Goal: Task Accomplishment & Management: Manage account settings

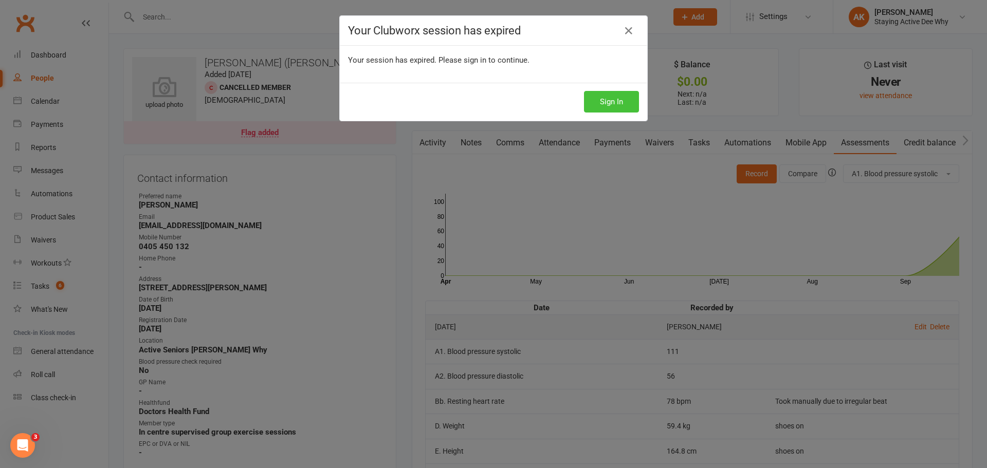
click at [617, 101] on button "Sign In" at bounding box center [611, 102] width 55 height 22
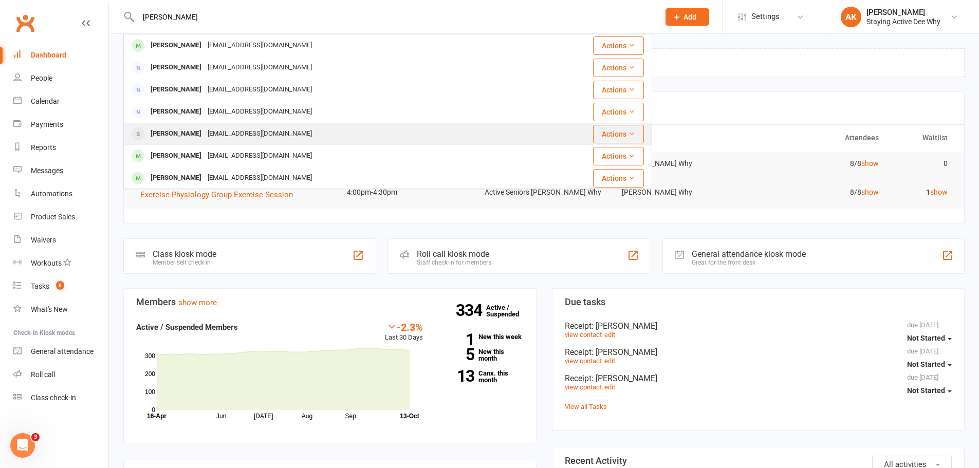
type input "leo s"
click at [163, 131] on div "Leonie Schuback" at bounding box center [176, 133] width 57 height 15
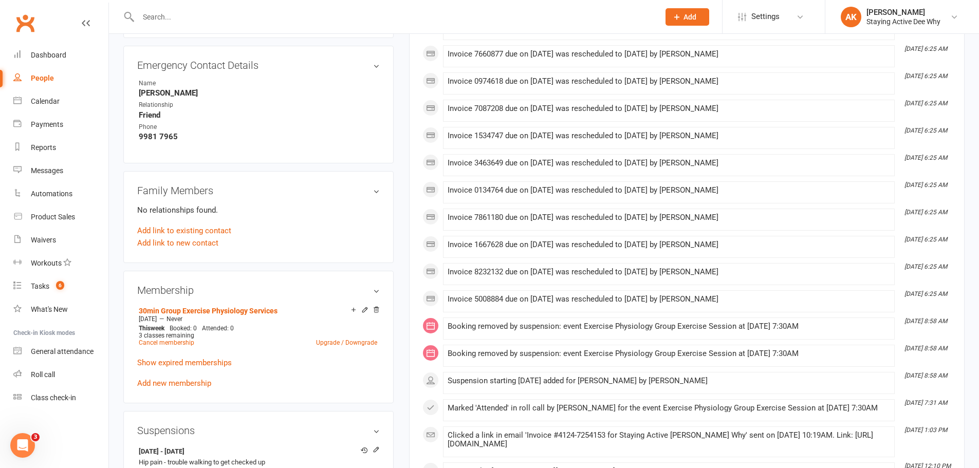
scroll to position [720, 0]
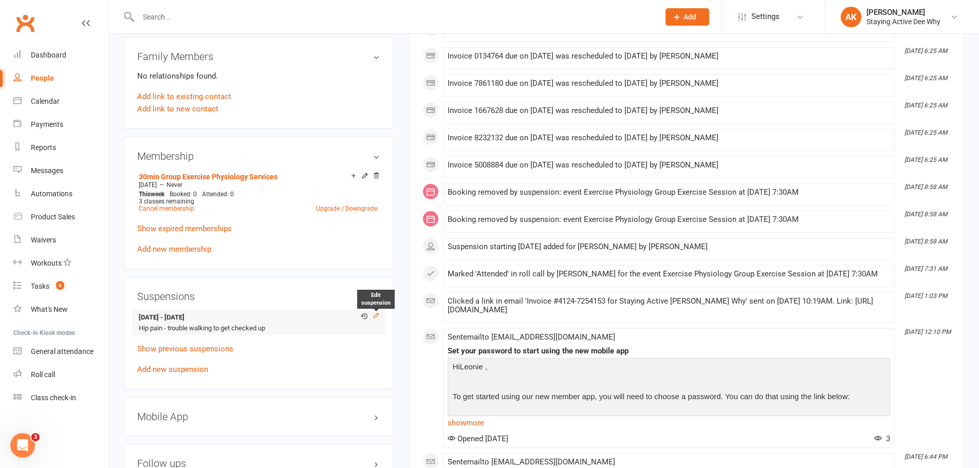
click at [379, 314] on icon at bounding box center [376, 315] width 7 height 7
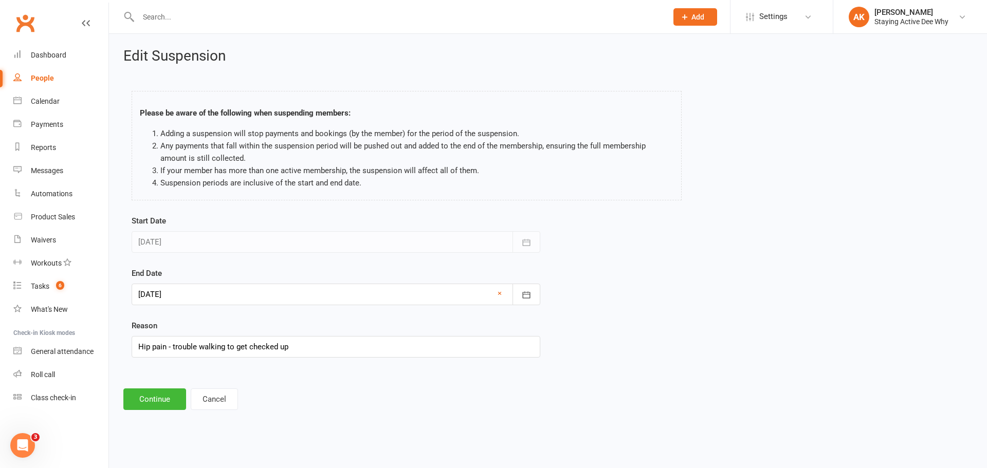
click at [198, 297] on div at bounding box center [336, 295] width 409 height 22
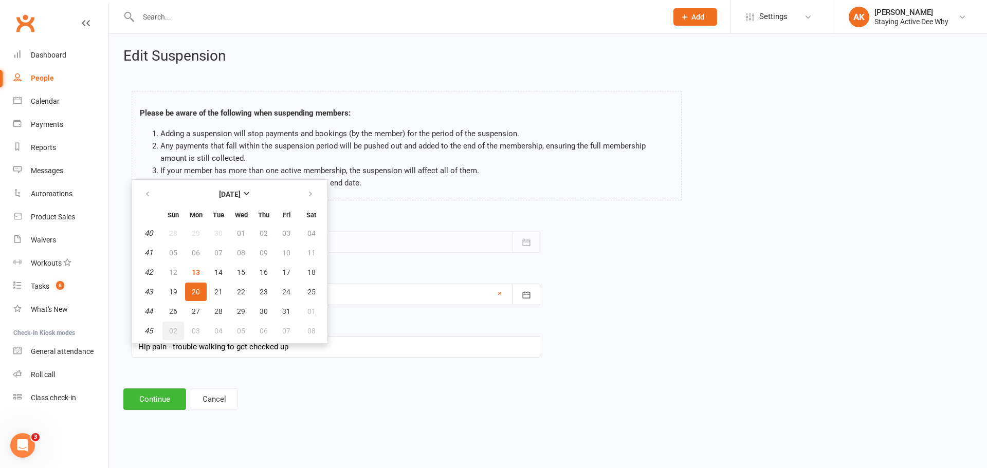
click at [176, 328] on span "02" at bounding box center [173, 331] width 8 height 8
type input "02 Nov 2025"
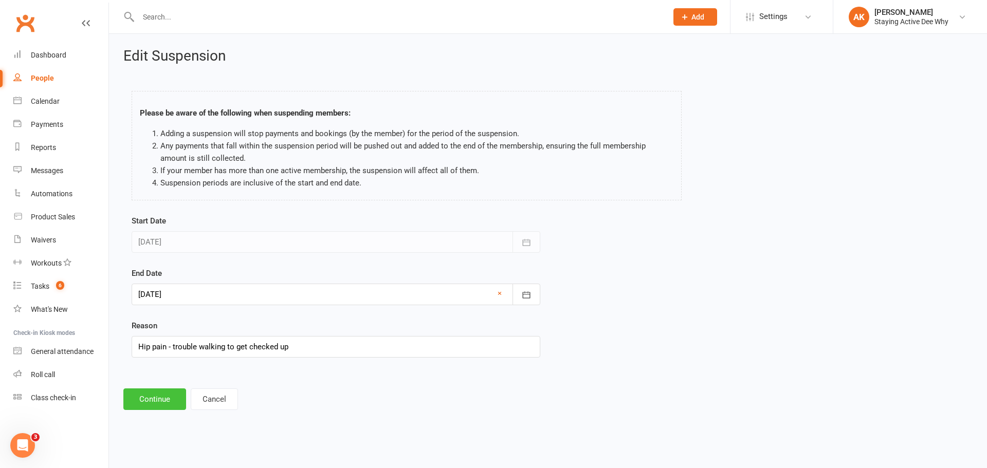
click at [146, 405] on button "Continue" at bounding box center [154, 400] width 63 height 22
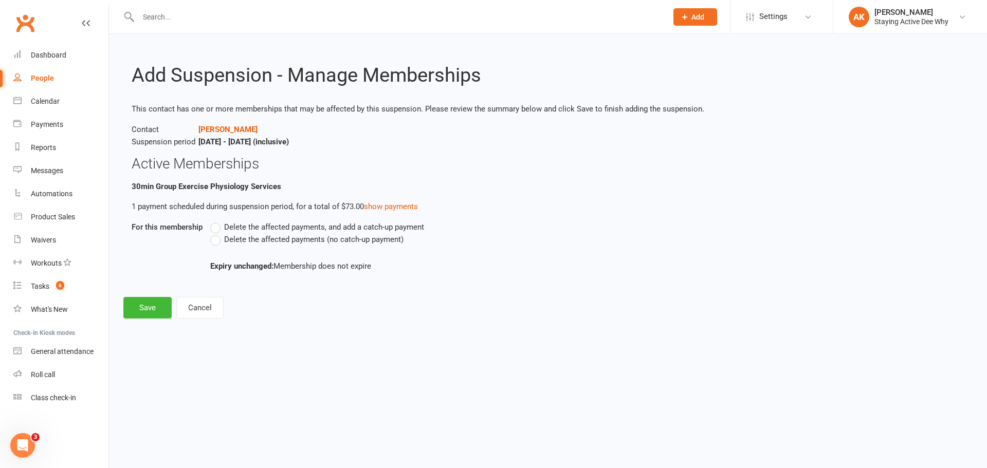
drag, startPoint x: 253, startPoint y: 234, endPoint x: 195, endPoint y: 283, distance: 75.6
click at [253, 235] on span "Delete the affected payments (no catch-up payment)" at bounding box center [313, 238] width 179 height 11
click at [217, 233] on input "Delete the affected payments (no catch-up payment)" at bounding box center [213, 233] width 7 height 0
click at [143, 300] on button "Save" at bounding box center [147, 308] width 48 height 22
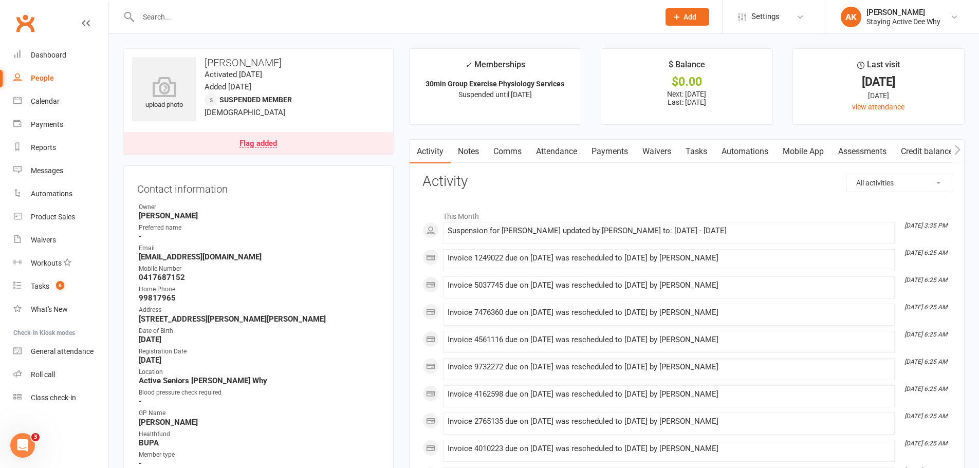
click at [485, 152] on link "Notes" at bounding box center [468, 152] width 35 height 24
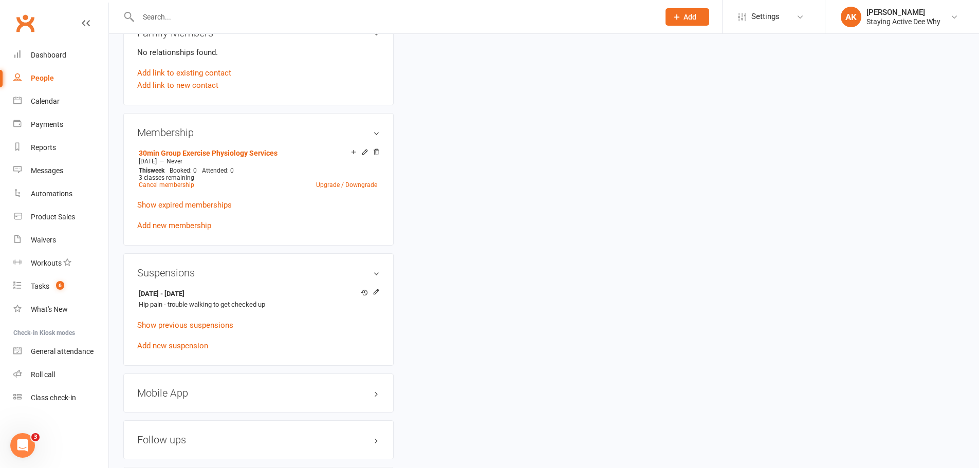
scroll to position [771, 0]
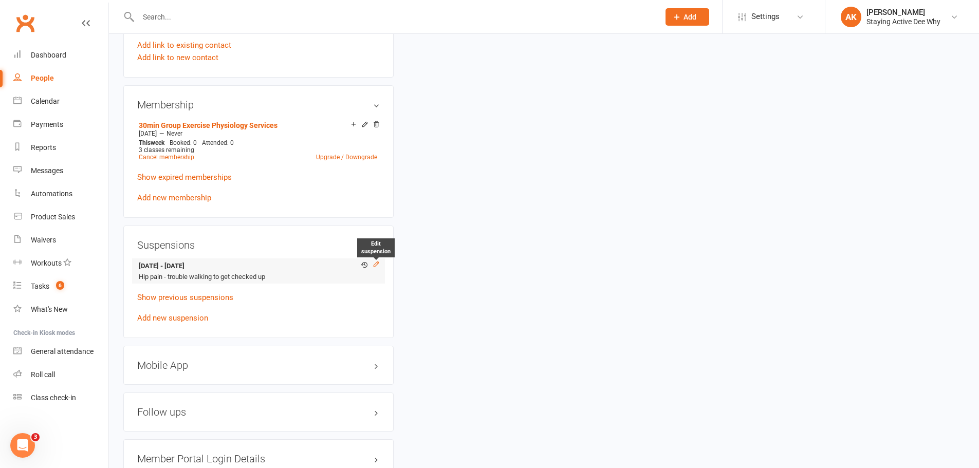
click at [377, 265] on icon at bounding box center [376, 264] width 7 height 7
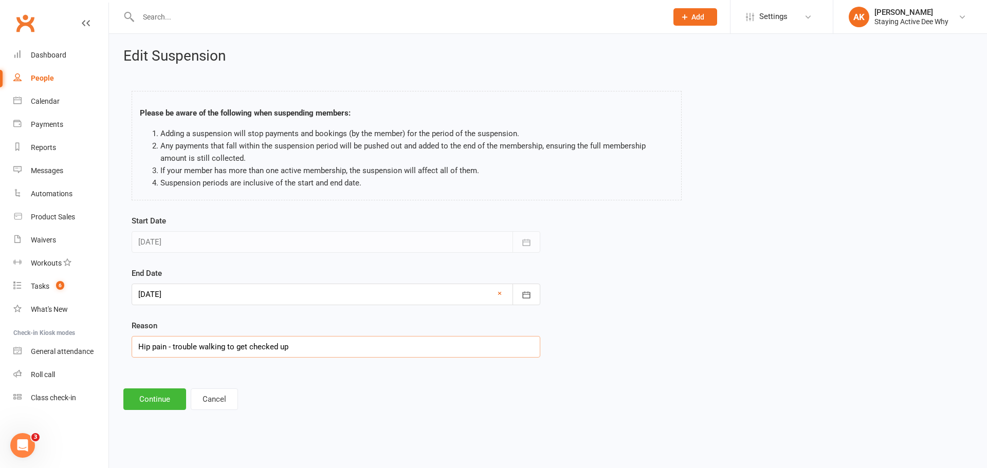
click at [301, 340] on input "Hip pain - trouble walking to get checked up" at bounding box center [336, 347] width 409 height 22
drag, startPoint x: 171, startPoint y: 347, endPoint x: 333, endPoint y: 348, distance: 162.5
click at [333, 348] on input "Hip pain - trouble walking to get checked up" at bounding box center [336, 347] width 409 height 22
type input "Hip pain - then on holiday"
drag, startPoint x: 147, startPoint y: 185, endPoint x: 117, endPoint y: 357, distance: 174.8
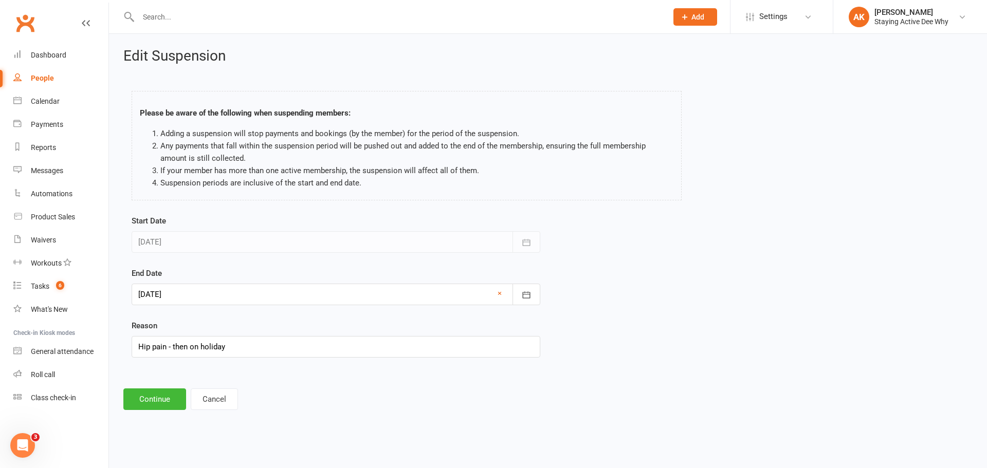
click at [117, 357] on div "Edit Suspension Please be aware of the following when suspending members: Addin…" at bounding box center [548, 229] width 878 height 391
click at [160, 399] on button "Continue" at bounding box center [154, 400] width 63 height 22
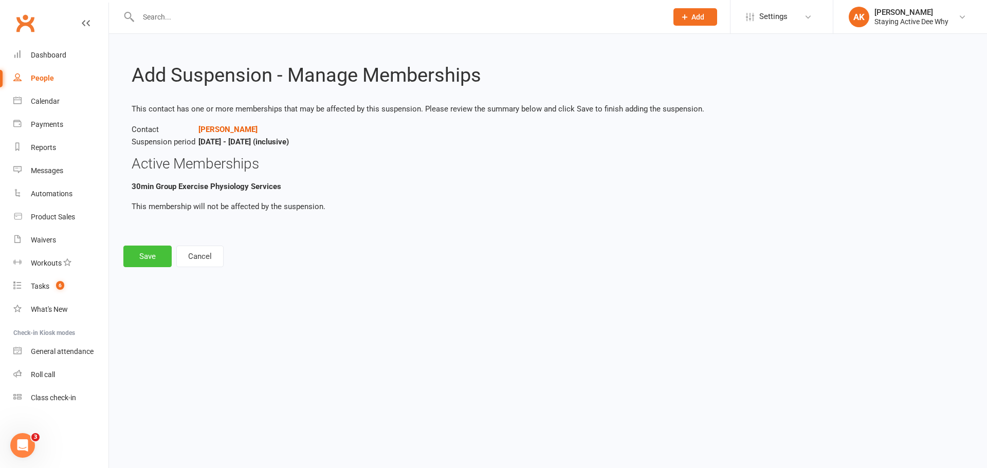
click at [140, 252] on button "Save" at bounding box center [147, 257] width 48 height 22
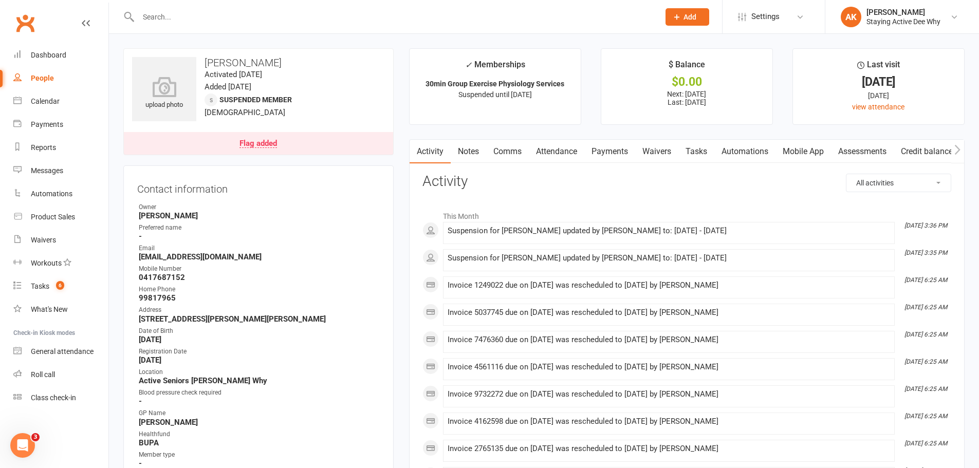
click at [240, 25] on div at bounding box center [387, 16] width 529 height 33
click at [233, 15] on input "text" at bounding box center [393, 17] width 517 height 14
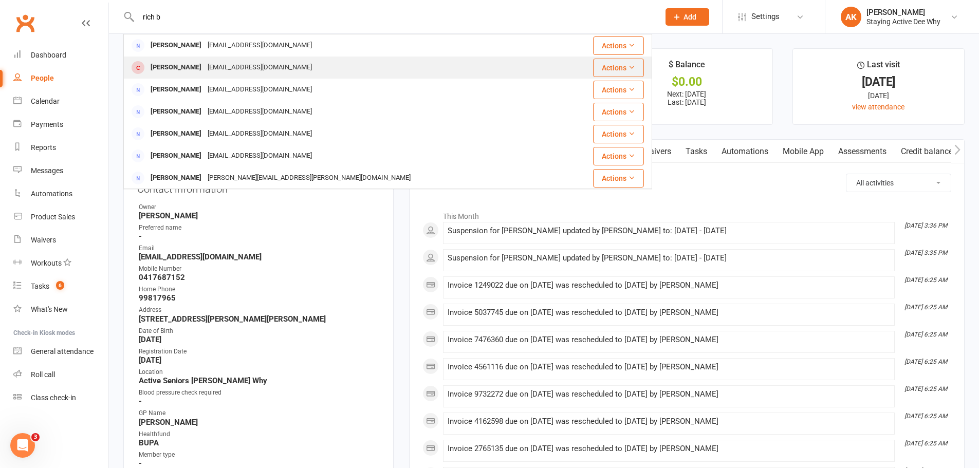
type input "rich b"
click at [172, 68] on div "Richard Bauhof" at bounding box center [176, 67] width 57 height 15
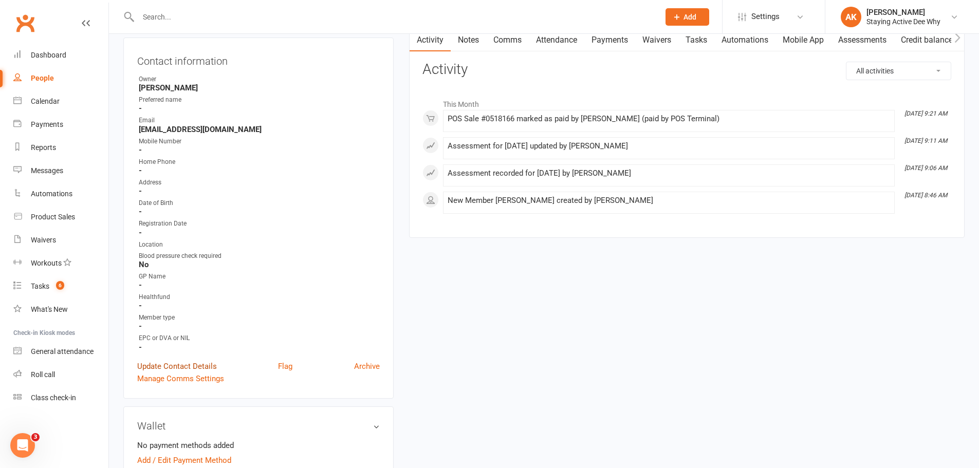
click at [189, 368] on link "Update Contact Details" at bounding box center [177, 366] width 80 height 12
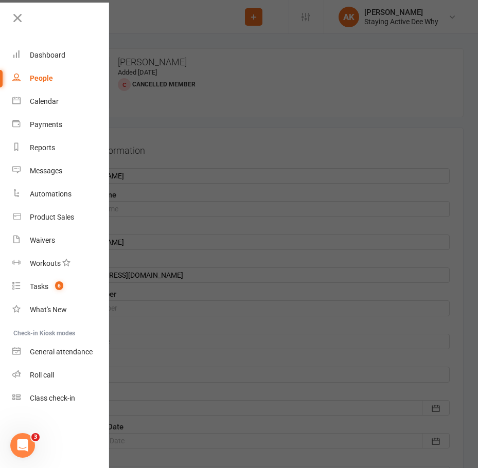
click at [237, 107] on div at bounding box center [239, 234] width 478 height 468
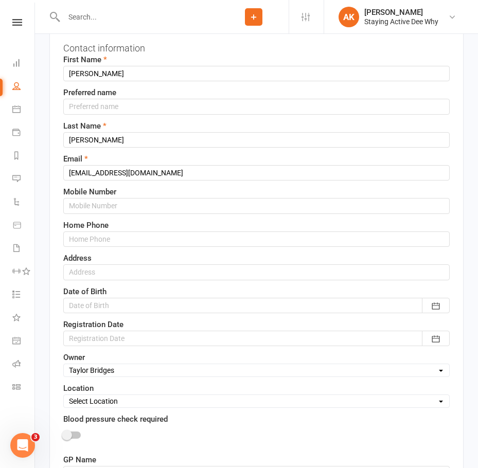
scroll to position [103, 0]
click at [116, 210] on input "text" at bounding box center [256, 204] width 386 height 15
type input "0404839240"
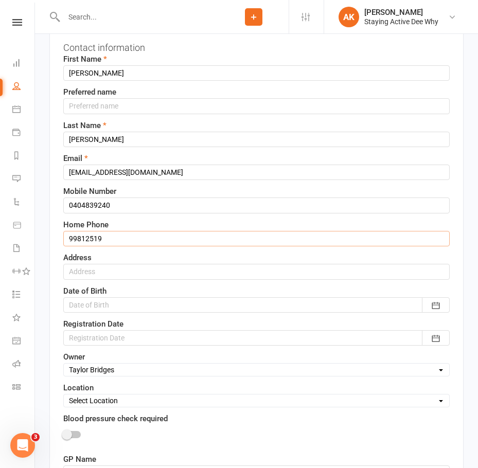
type input "99812519"
type input "2 Whaddon Ave Dee Why 2099"
click at [438, 300] on icon "button" at bounding box center [435, 305] width 10 height 10
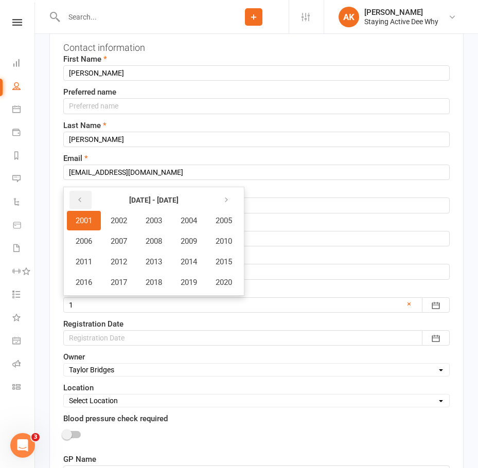
click at [83, 199] on button "button" at bounding box center [80, 200] width 22 height 19
click at [92, 216] on span "1941" at bounding box center [84, 220] width 16 height 9
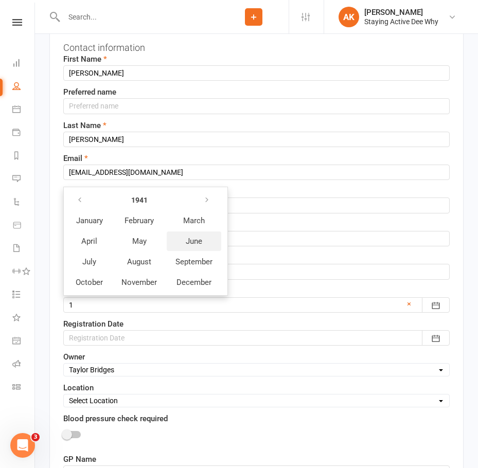
click at [193, 242] on span "June" at bounding box center [194, 241] width 16 height 9
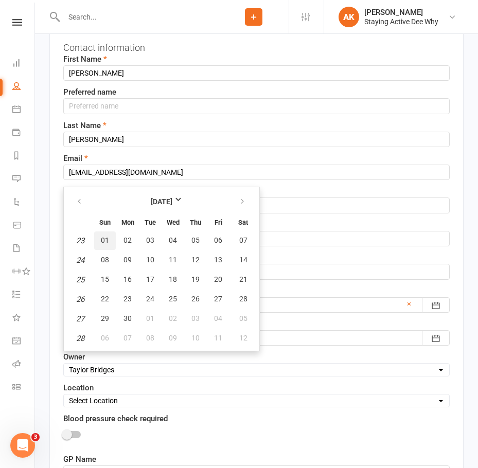
click at [105, 237] on span "01" at bounding box center [105, 240] width 8 height 8
type input "01 Jun 1941"
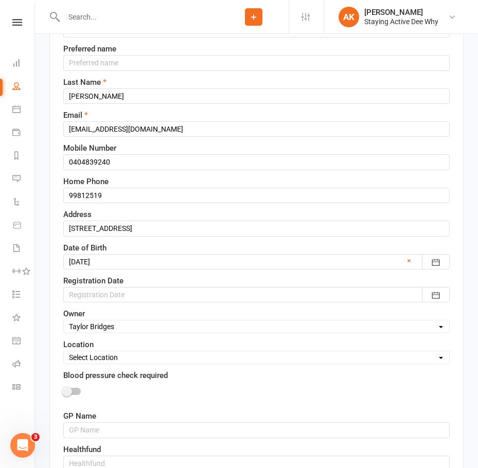
scroll to position [206, 0]
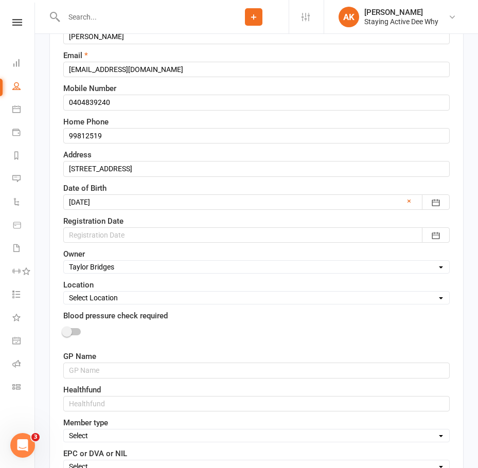
click at [104, 233] on div at bounding box center [256, 234] width 386 height 15
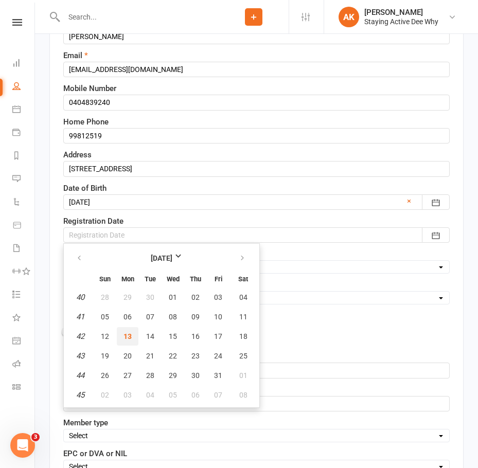
click at [127, 334] on span "13" at bounding box center [127, 336] width 8 height 8
type input "13 Oct 2025"
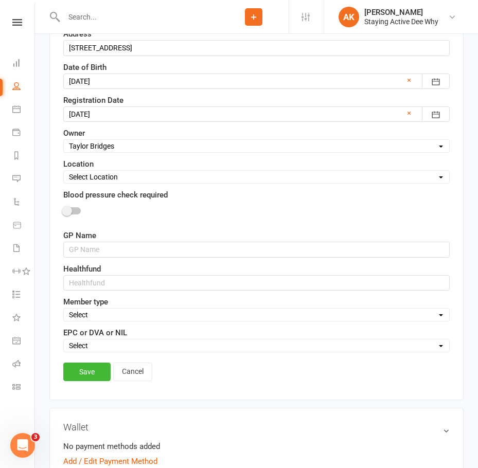
scroll to position [360, 0]
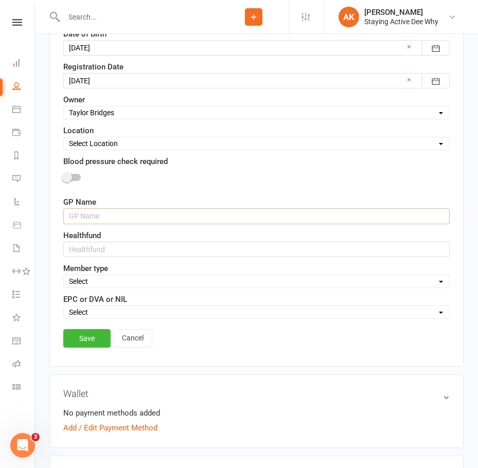
drag, startPoint x: 89, startPoint y: 220, endPoint x: 232, endPoint y: 221, distance: 142.9
click at [89, 220] on input "text" at bounding box center [256, 215] width 386 height 15
type input "Dr David Wynter"
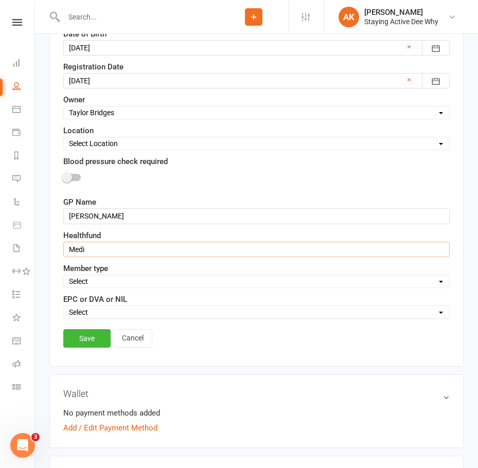
type input "Medibank Private"
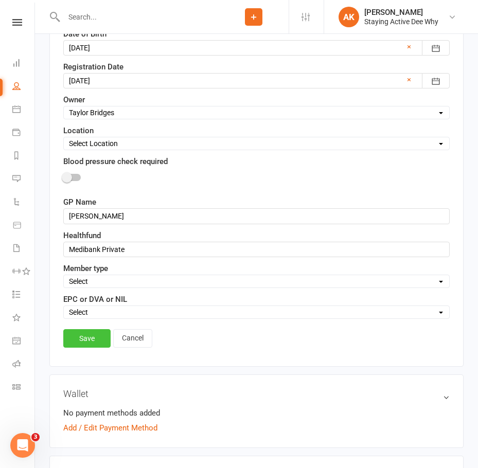
click at [93, 333] on link "Save" at bounding box center [86, 338] width 47 height 19
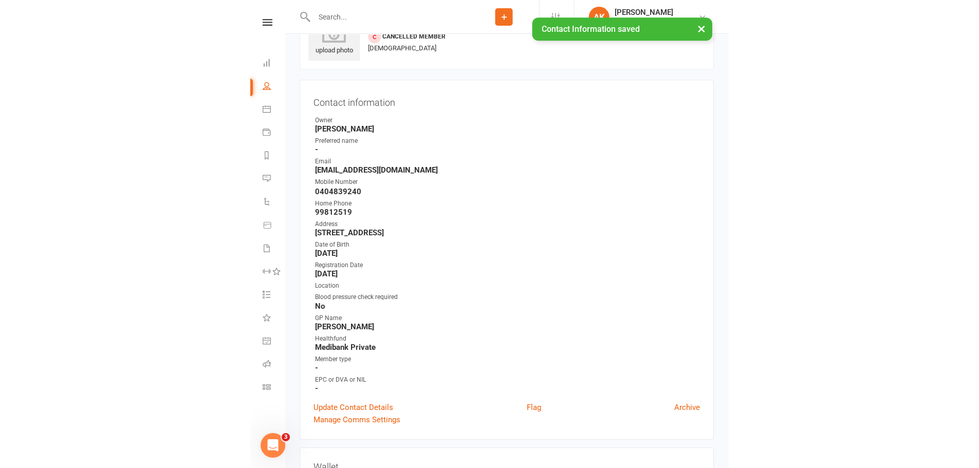
scroll to position [0, 0]
